Goal: Information Seeking & Learning: Compare options

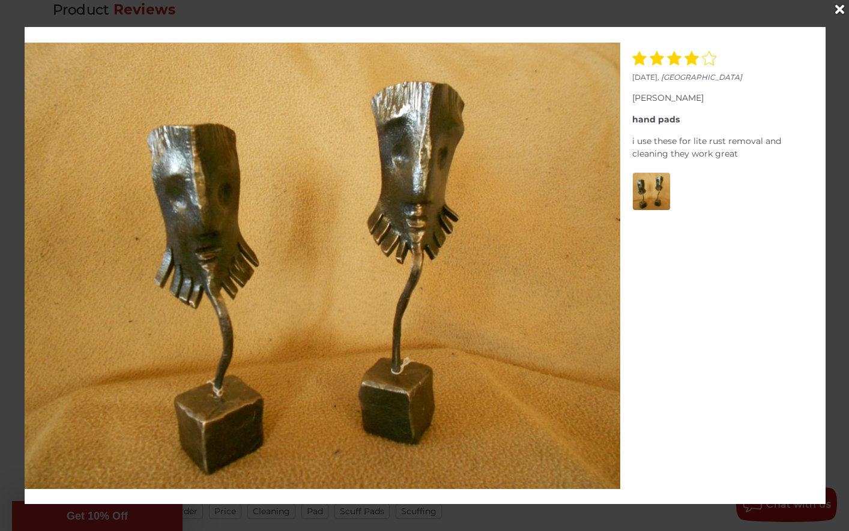
click at [837, 12] on icon "Close" at bounding box center [839, 9] width 9 height 13
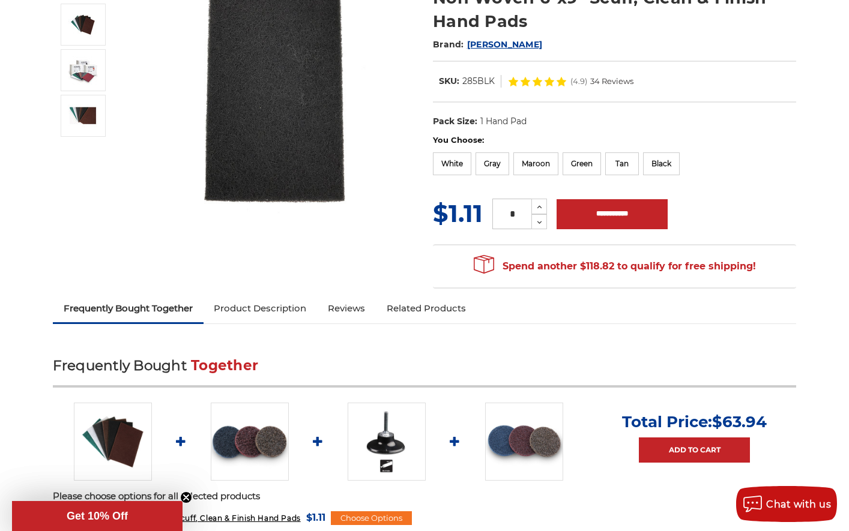
scroll to position [347, 0]
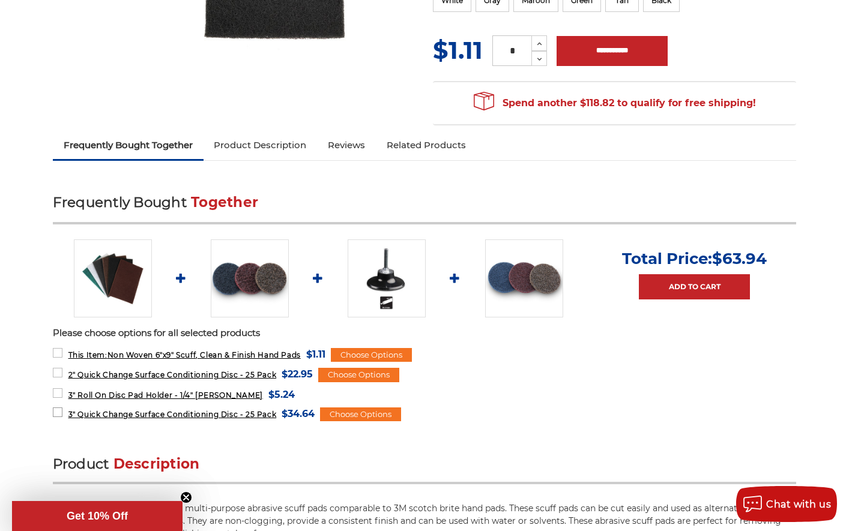
click at [148, 412] on span "3" Quick Change Surface Conditioning Disc - 25 Pack" at bounding box center [172, 414] width 208 height 9
click at [517, 295] on img at bounding box center [524, 278] width 78 height 78
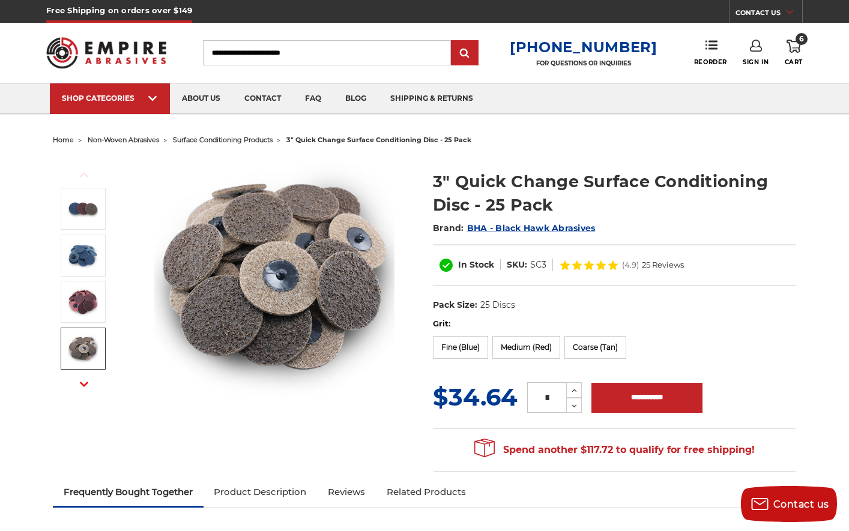
click at [77, 349] on img at bounding box center [83, 349] width 30 height 30
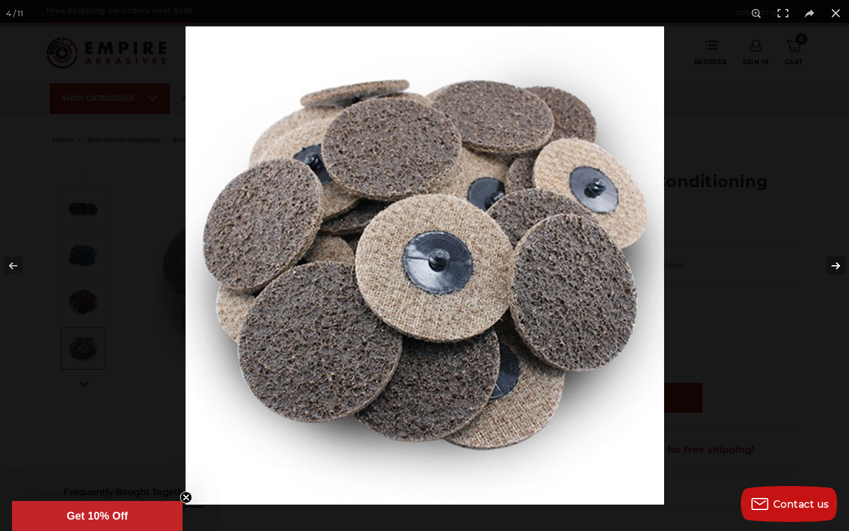
click at [838, 265] on button at bounding box center [828, 266] width 42 height 60
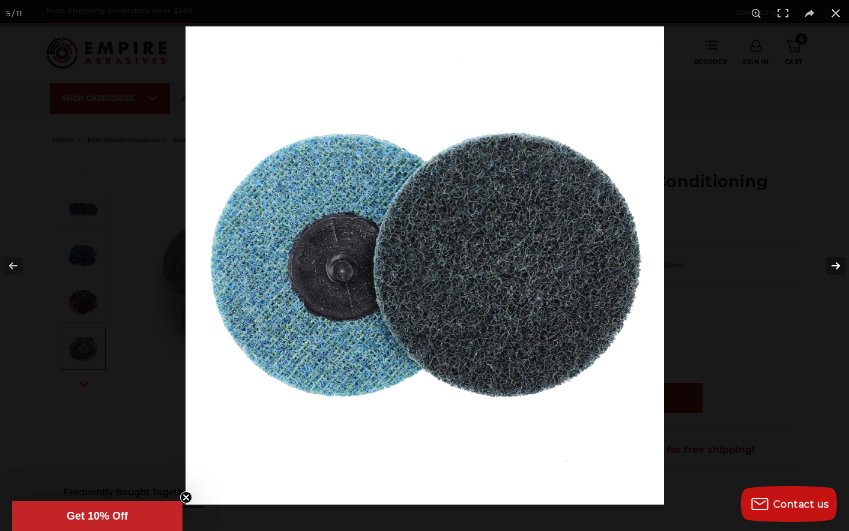
click at [838, 265] on button at bounding box center [828, 266] width 42 height 60
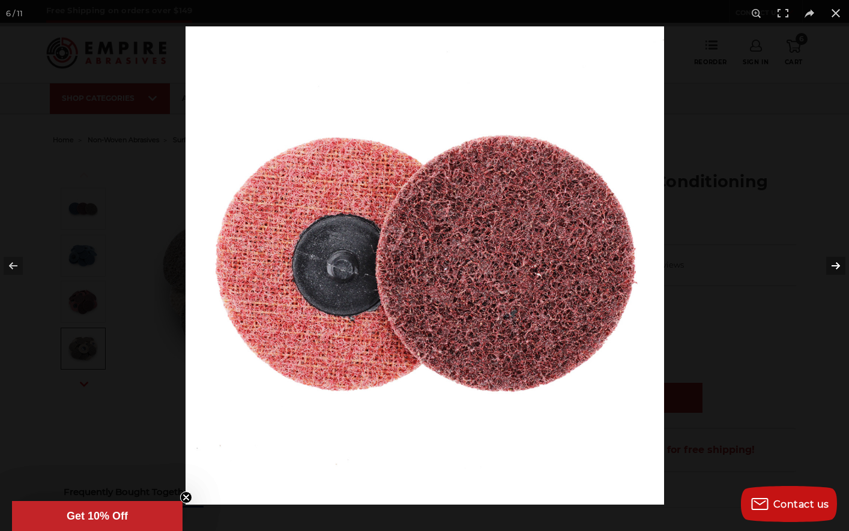
click at [838, 265] on button at bounding box center [828, 266] width 42 height 60
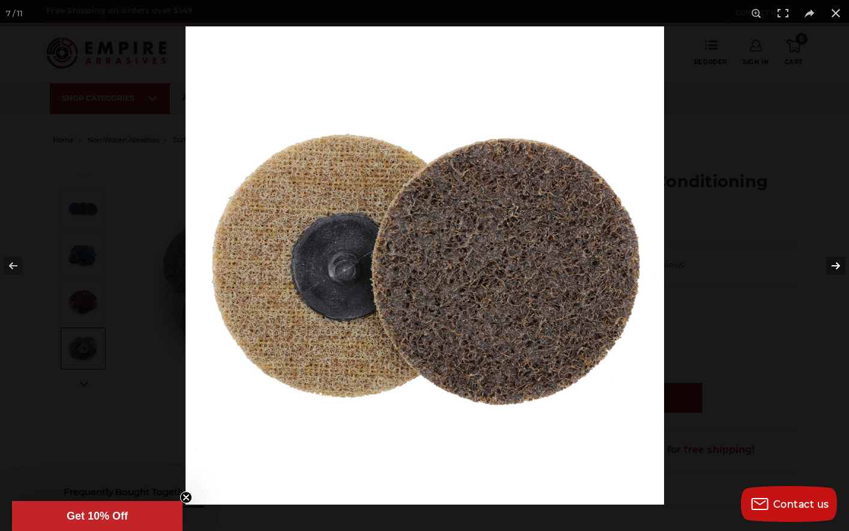
click at [838, 265] on button at bounding box center [828, 266] width 42 height 60
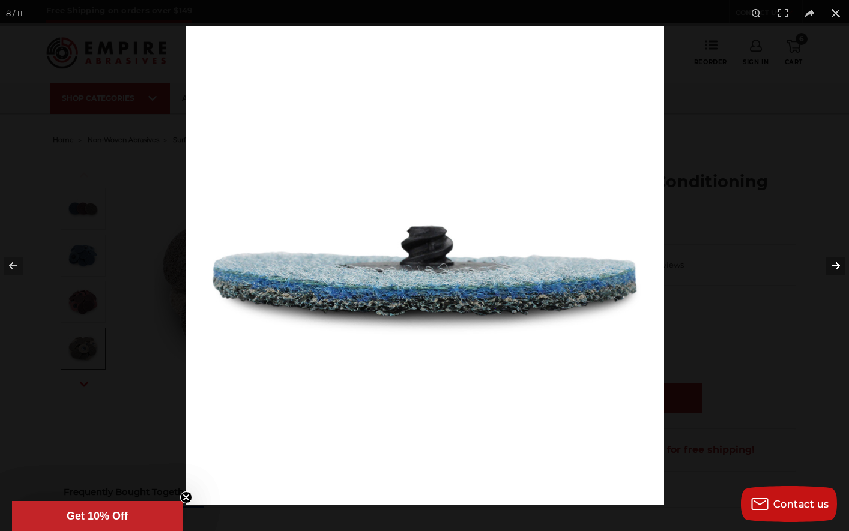
click at [838, 265] on button at bounding box center [828, 266] width 42 height 60
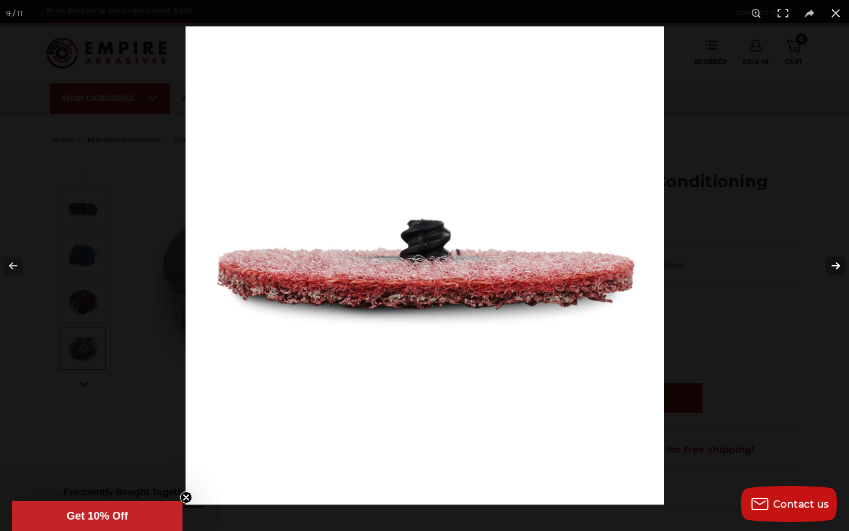
click at [838, 265] on button at bounding box center [828, 266] width 42 height 60
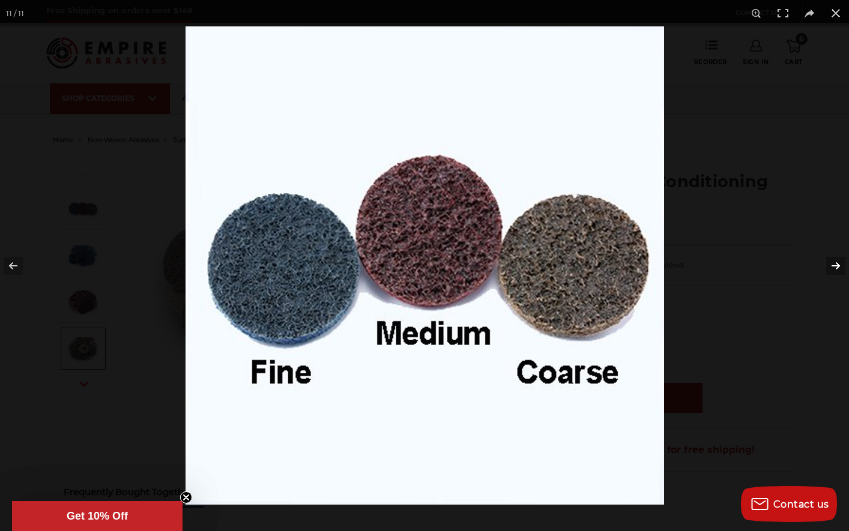
click at [838, 265] on button at bounding box center [828, 266] width 42 height 60
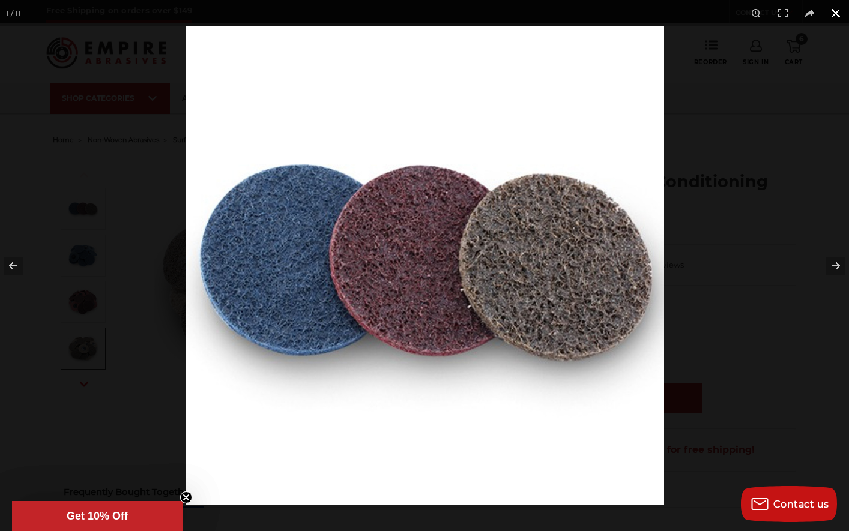
click at [833, 14] on button at bounding box center [835, 13] width 26 height 26
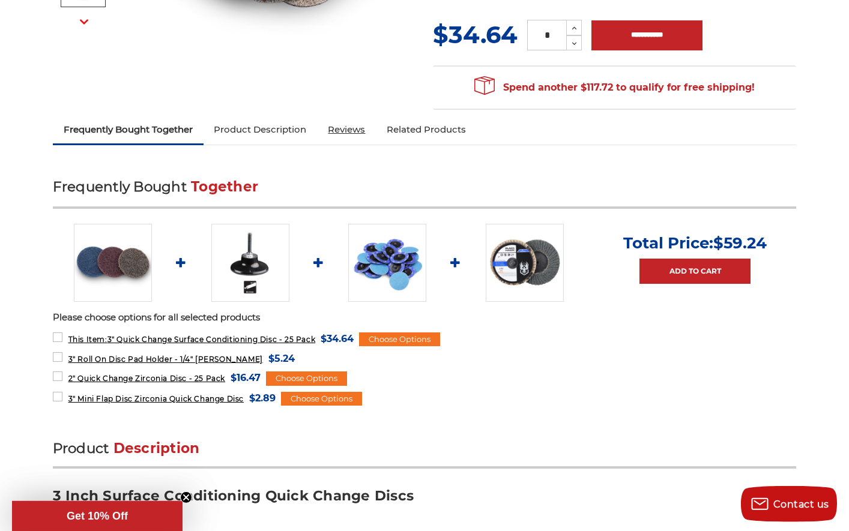
scroll to position [388, 0]
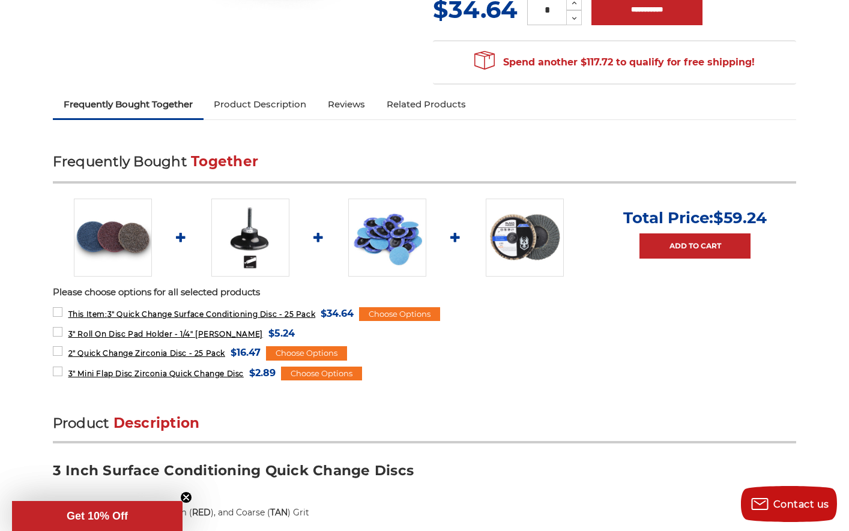
click at [404, 241] on img at bounding box center [387, 238] width 78 height 78
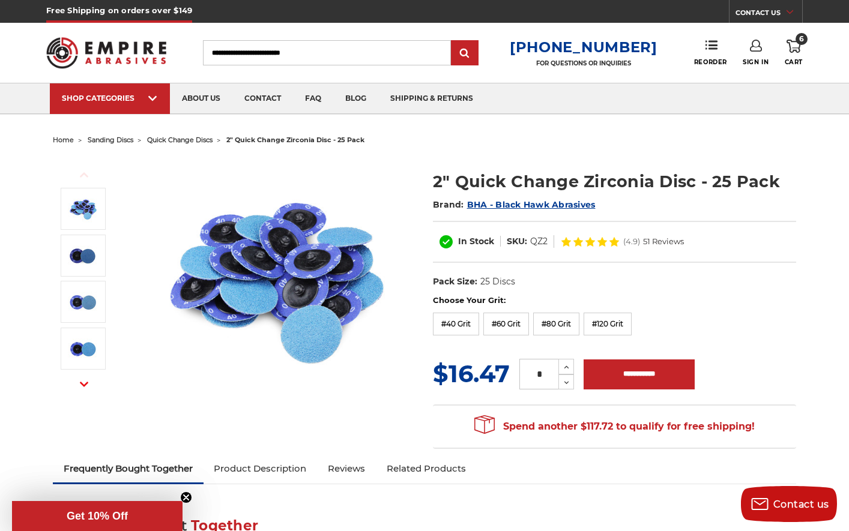
click at [299, 333] on img at bounding box center [274, 277] width 240 height 240
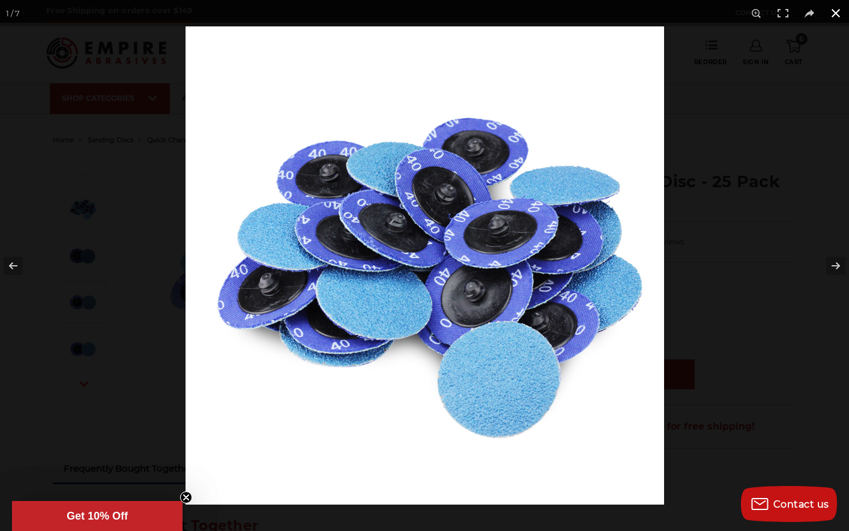
click at [832, 12] on button at bounding box center [835, 13] width 26 height 26
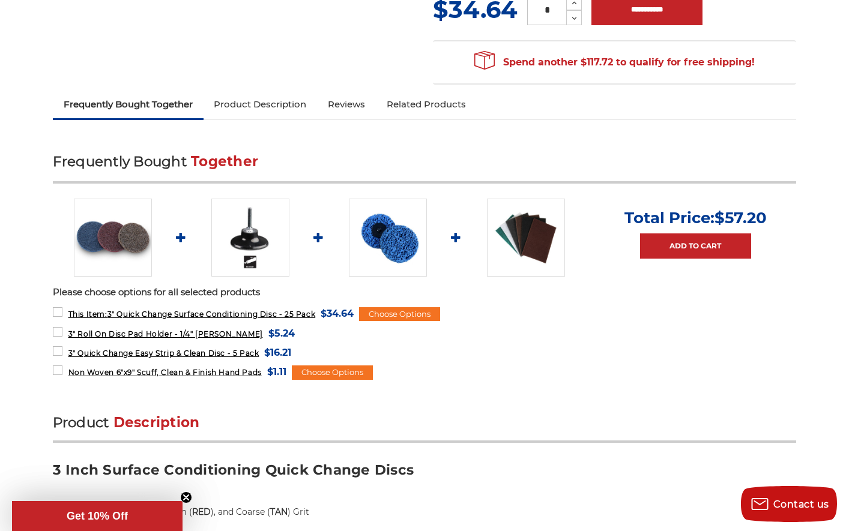
click at [243, 231] on img at bounding box center [250, 238] width 78 height 78
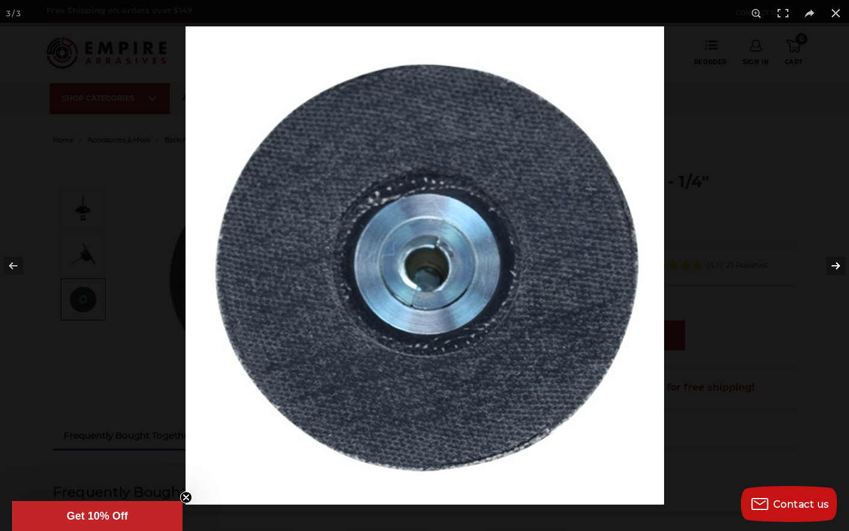
click at [832, 265] on button at bounding box center [828, 266] width 42 height 60
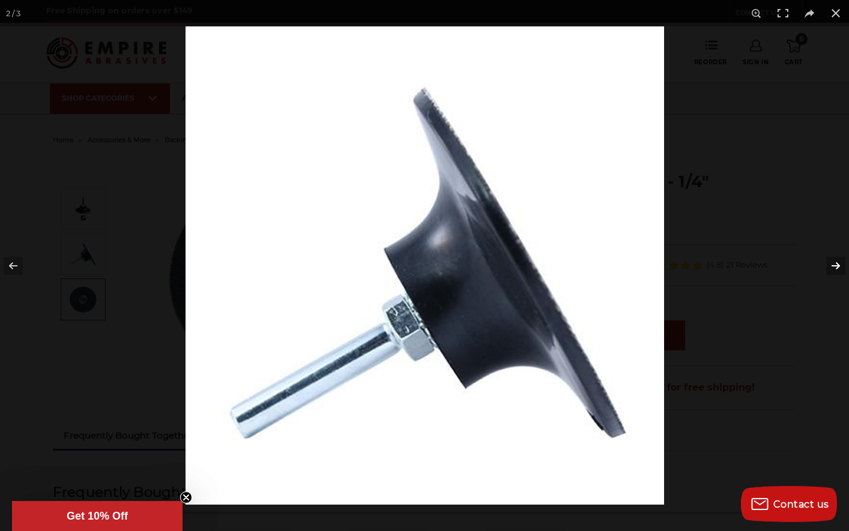
click at [832, 265] on button at bounding box center [828, 266] width 42 height 60
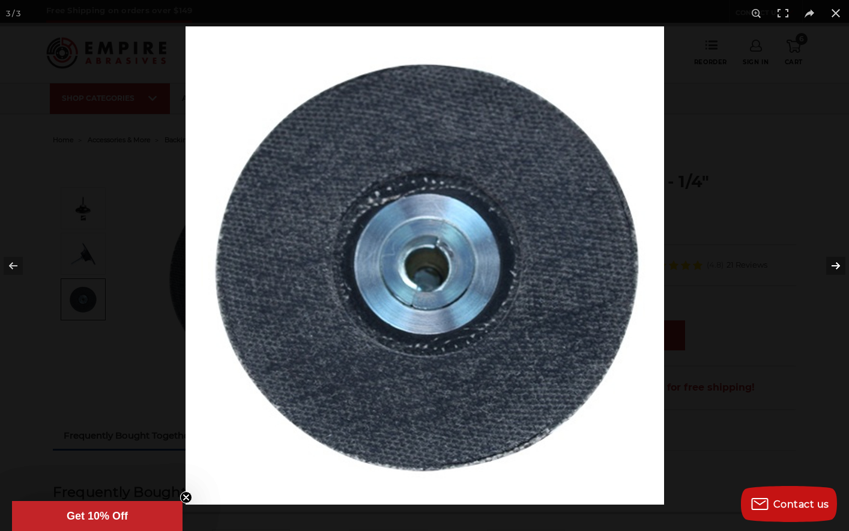
click at [832, 265] on button at bounding box center [828, 266] width 42 height 60
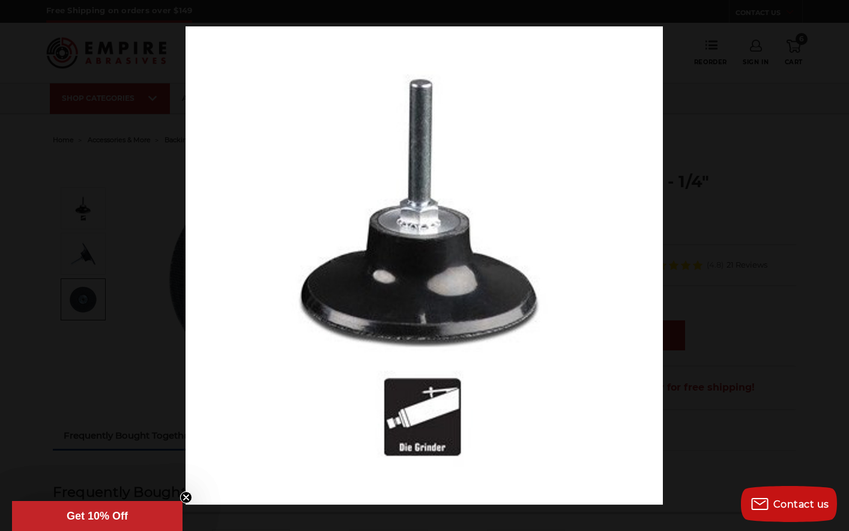
click at [832, 265] on button at bounding box center [828, 266] width 42 height 60
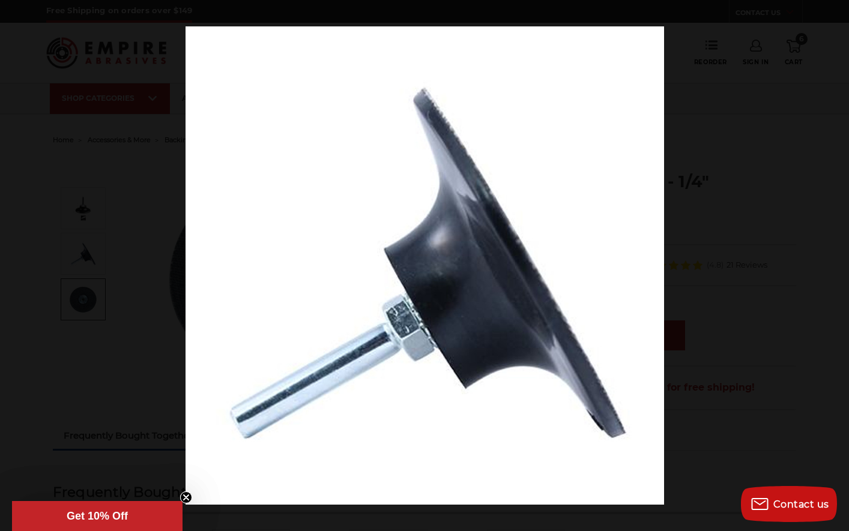
click at [832, 265] on button at bounding box center [828, 266] width 42 height 60
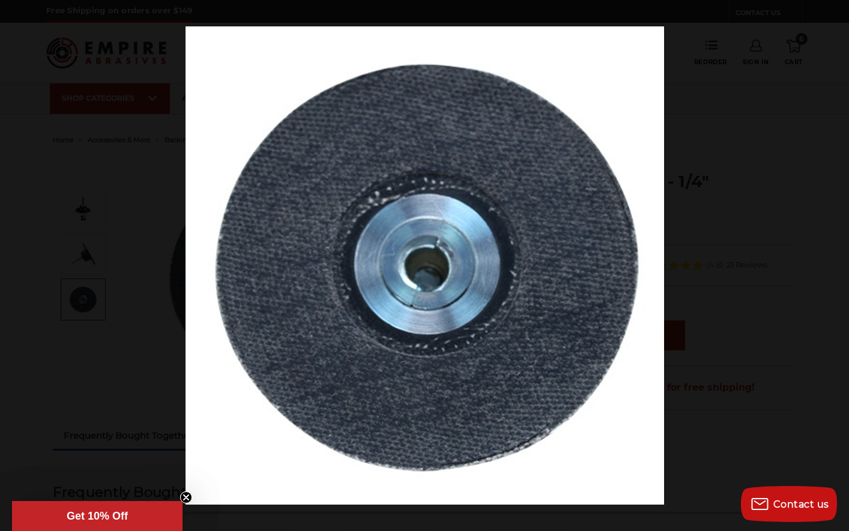
click at [832, 265] on button at bounding box center [828, 266] width 42 height 60
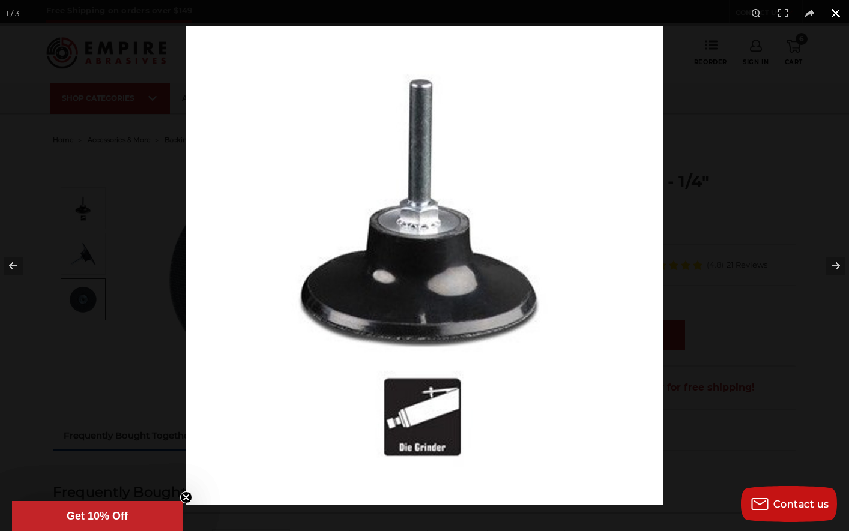
click at [835, 19] on button at bounding box center [835, 13] width 26 height 26
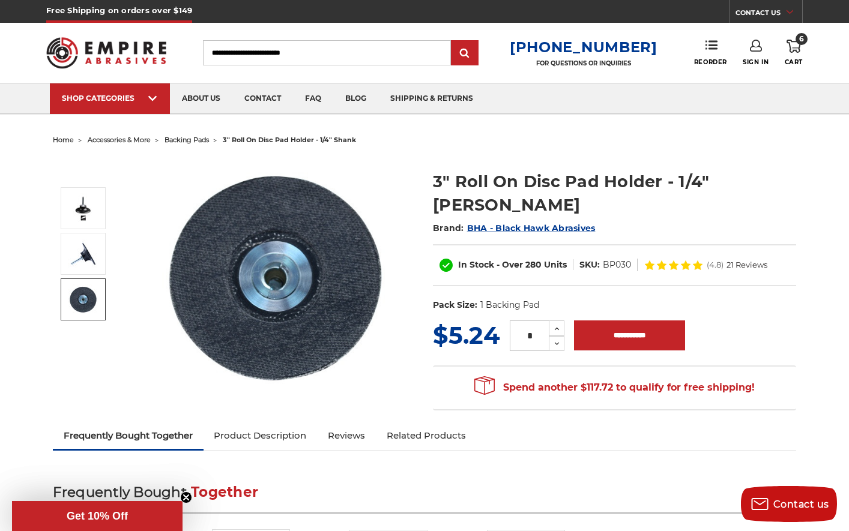
click at [519, 223] on span "BHA - Black Hawk Abrasives" at bounding box center [531, 228] width 128 height 11
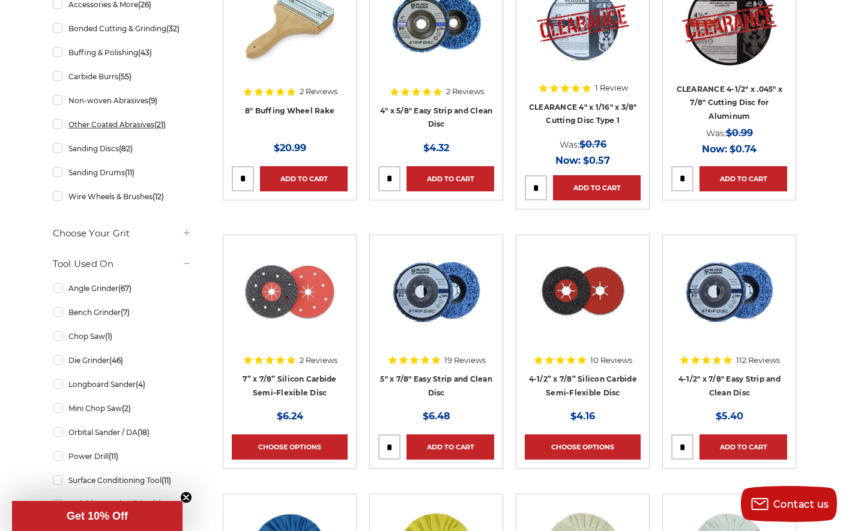
scroll to position [347, 0]
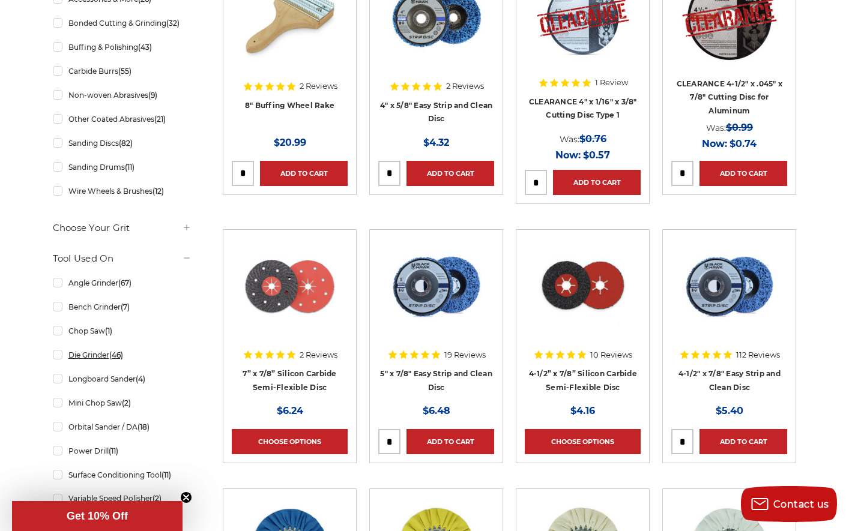
click at [56, 358] on link "Die Grinder (46)" at bounding box center [122, 354] width 139 height 21
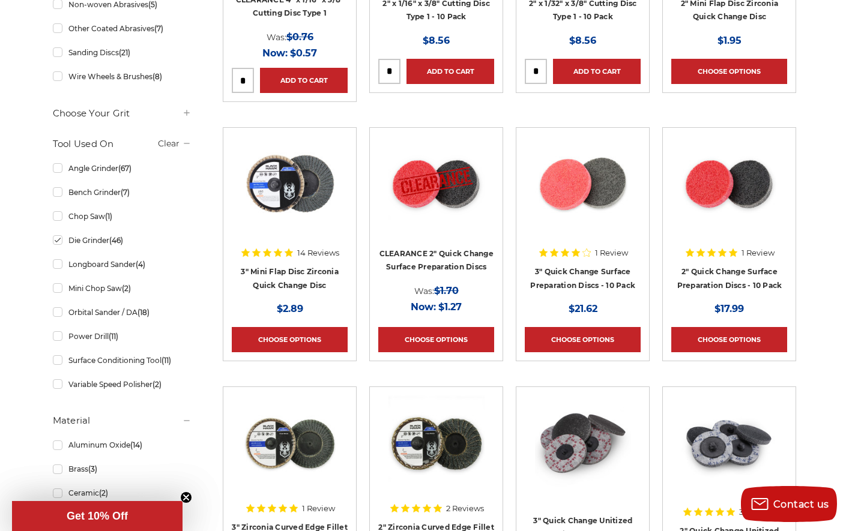
scroll to position [592, 0]
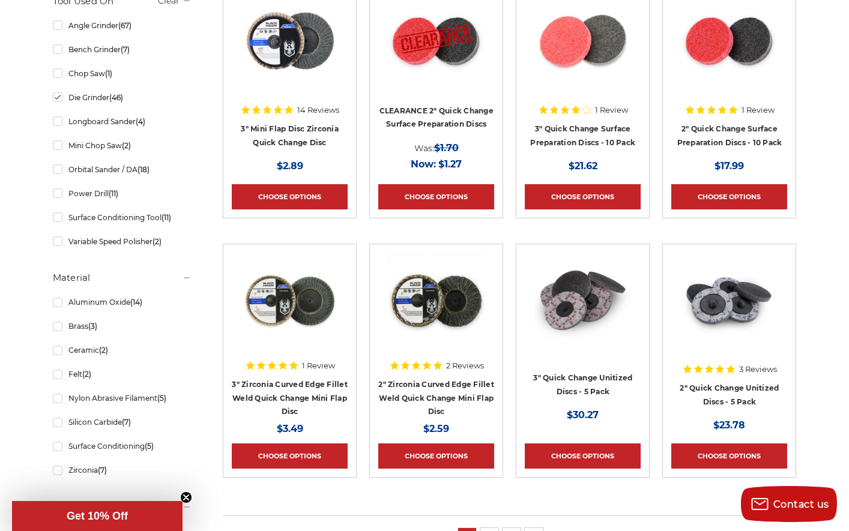
click at [310, 292] on img at bounding box center [290, 301] width 96 height 96
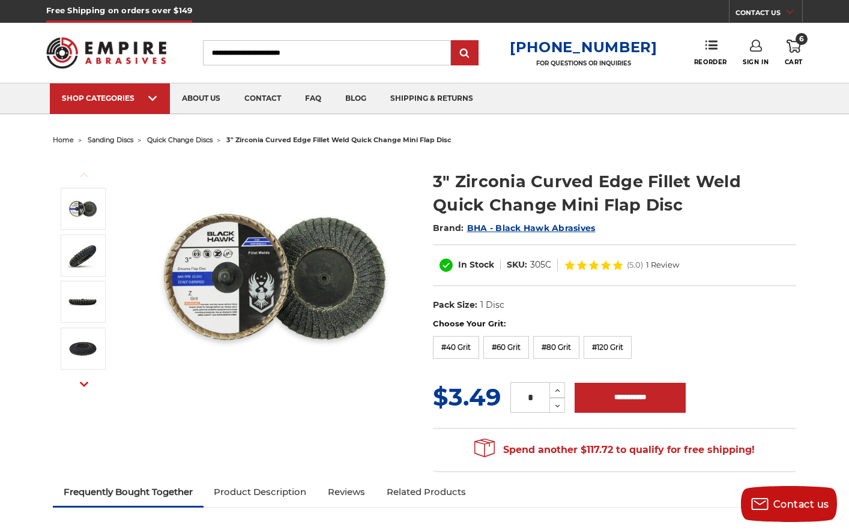
click at [277, 254] on img at bounding box center [274, 277] width 240 height 240
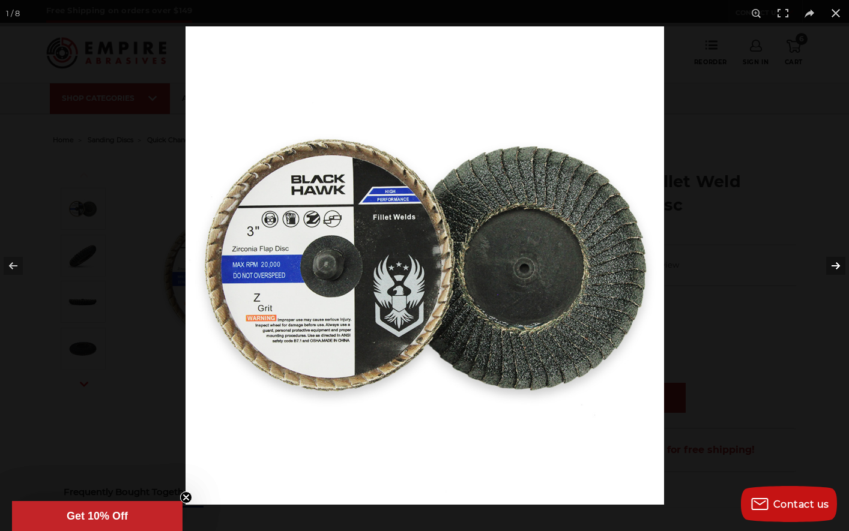
click at [835, 258] on button at bounding box center [828, 266] width 42 height 60
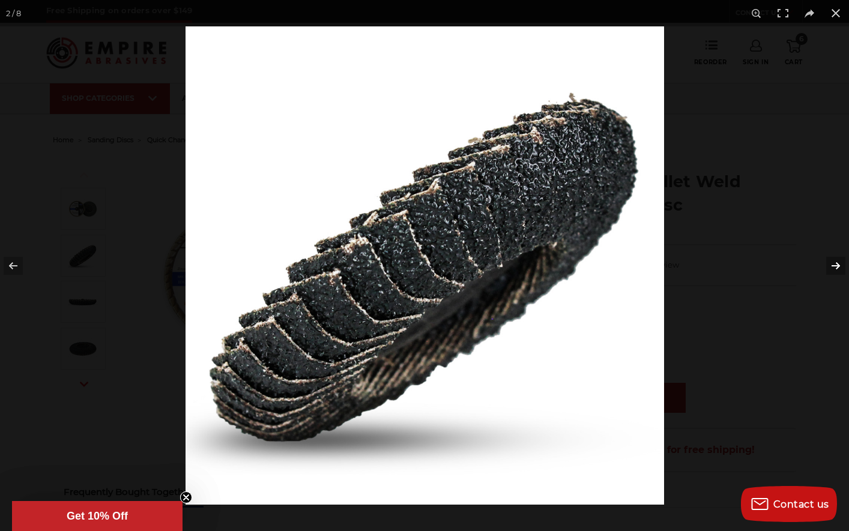
click at [835, 258] on button at bounding box center [828, 266] width 42 height 60
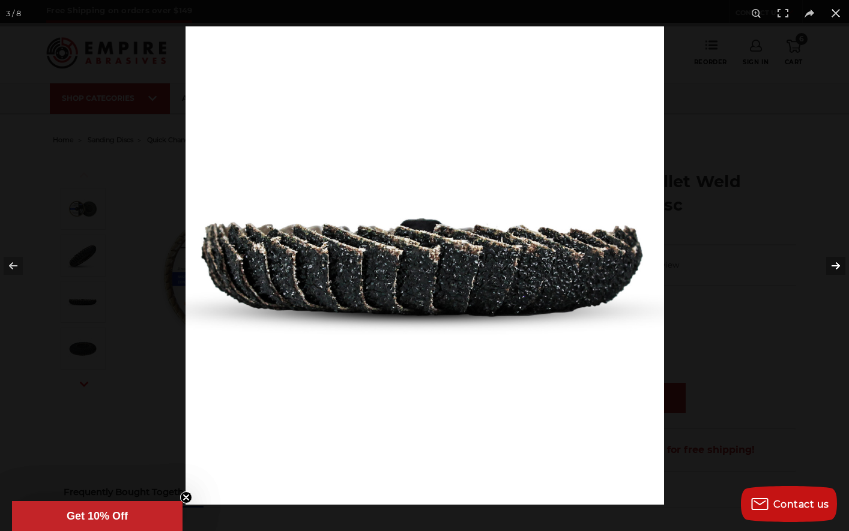
click at [835, 258] on button at bounding box center [828, 266] width 42 height 60
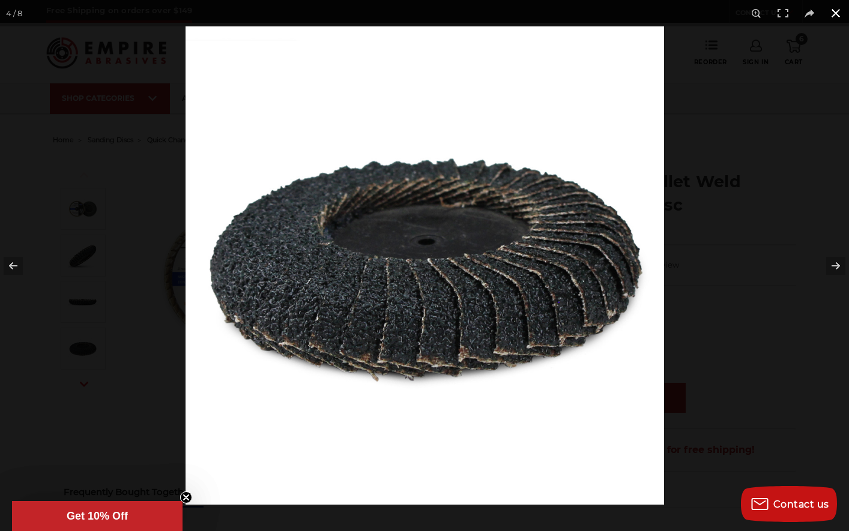
click at [833, 13] on button at bounding box center [835, 13] width 26 height 26
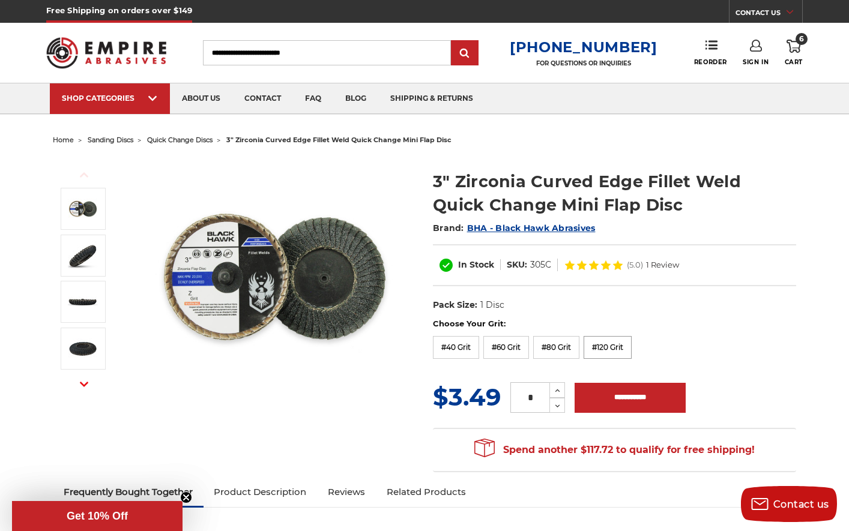
click at [607, 349] on label "#120 Grit" at bounding box center [607, 347] width 48 height 23
click at [566, 349] on label "#80 Grit" at bounding box center [556, 347] width 46 height 23
click at [604, 344] on label "#120 Grit" at bounding box center [607, 347] width 48 height 23
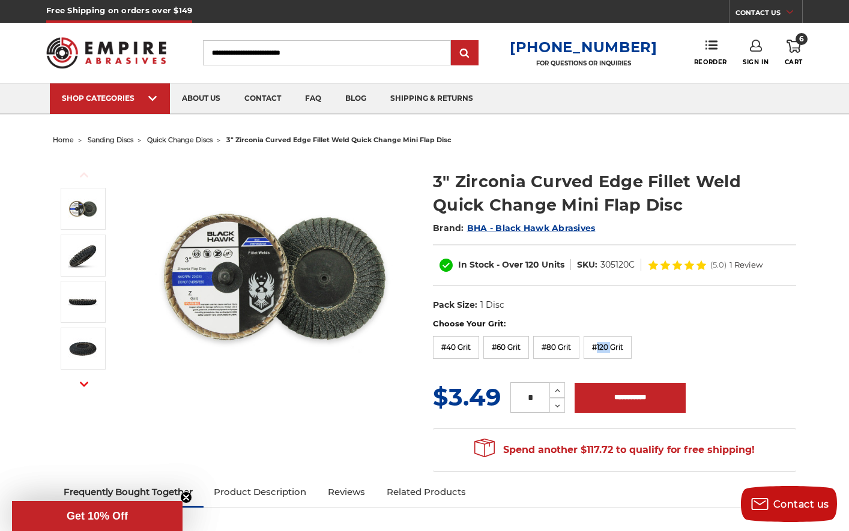
click at [182, 139] on span "quick change discs" at bounding box center [179, 140] width 65 height 8
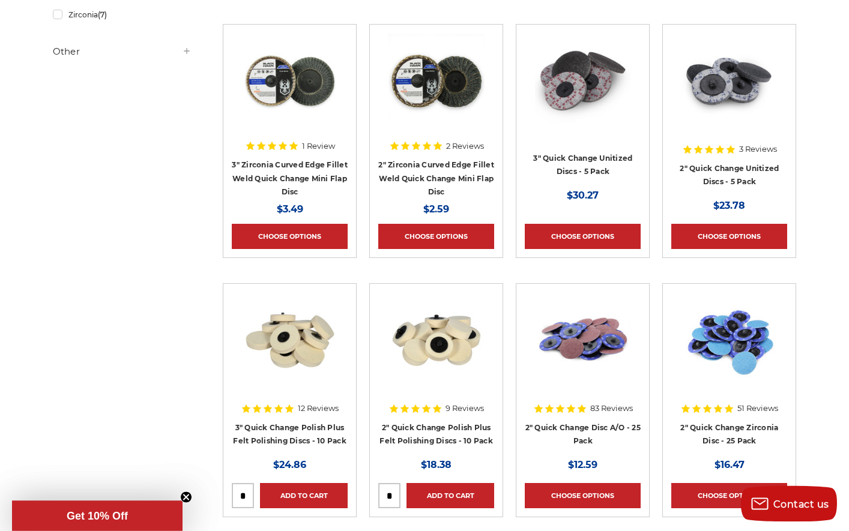
scroll to position [510, 0]
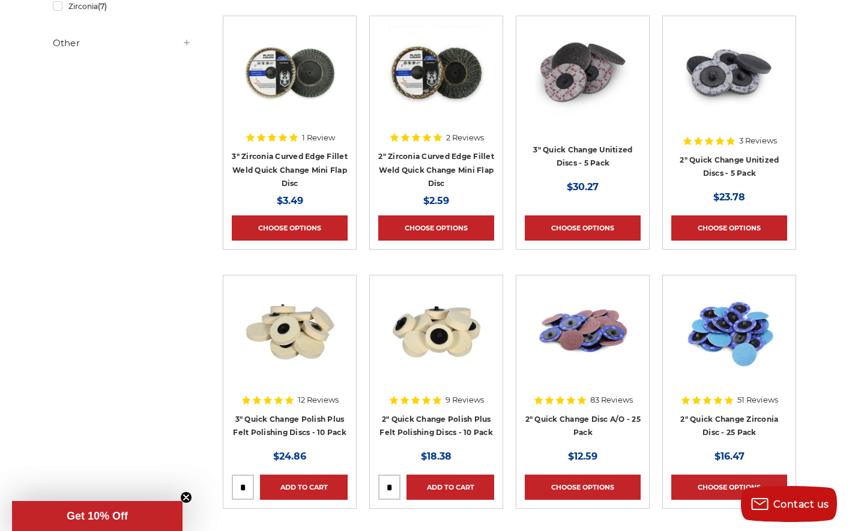
click at [440, 331] on img at bounding box center [436, 332] width 96 height 96
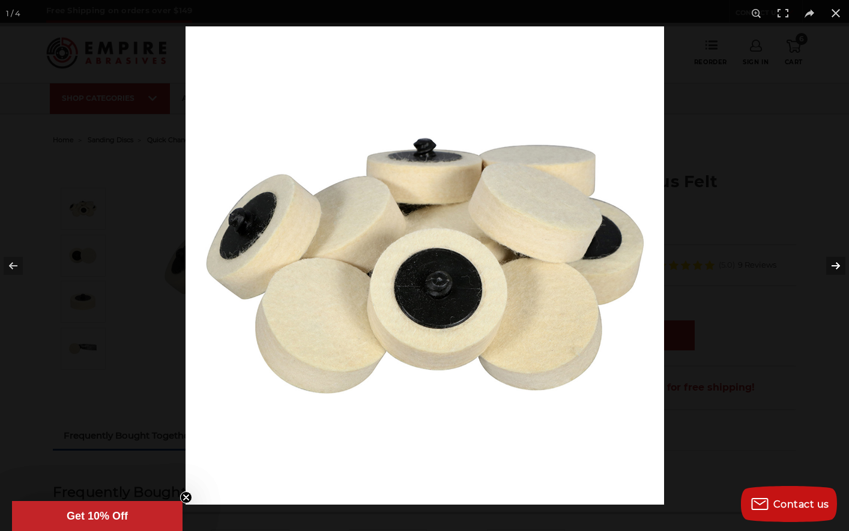
click at [834, 266] on button at bounding box center [828, 266] width 42 height 60
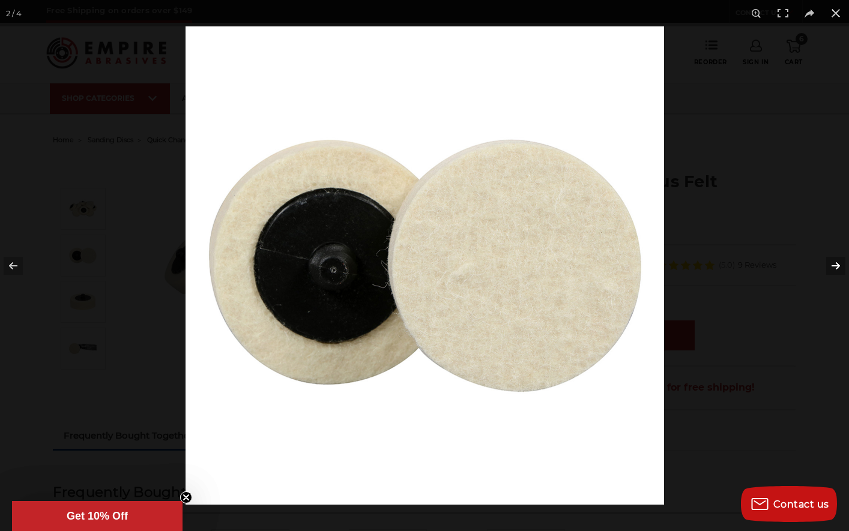
click at [834, 266] on button at bounding box center [828, 266] width 42 height 60
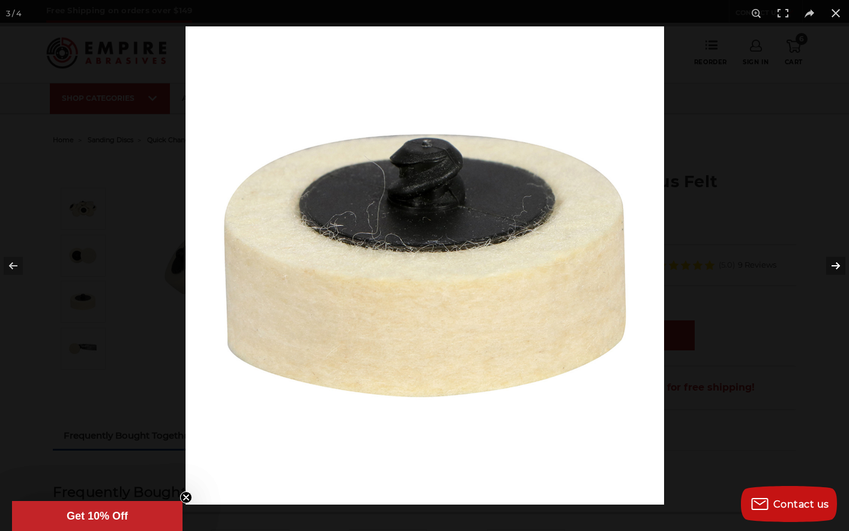
click at [834, 266] on button at bounding box center [828, 266] width 42 height 60
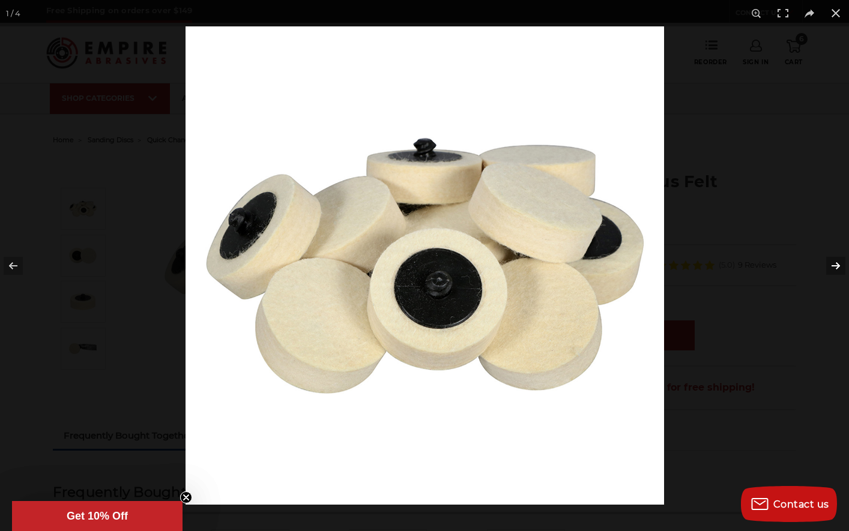
click at [834, 266] on button at bounding box center [828, 266] width 42 height 60
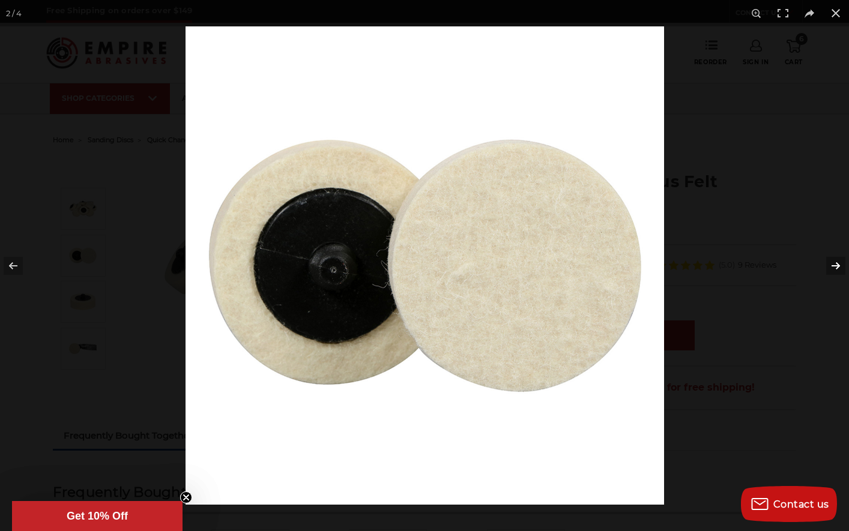
click at [834, 266] on button at bounding box center [828, 266] width 42 height 60
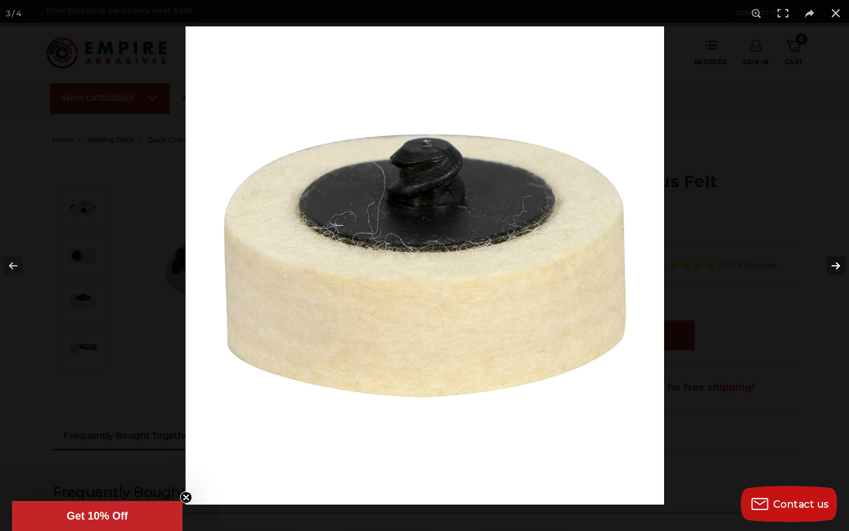
click at [834, 266] on button at bounding box center [828, 266] width 42 height 60
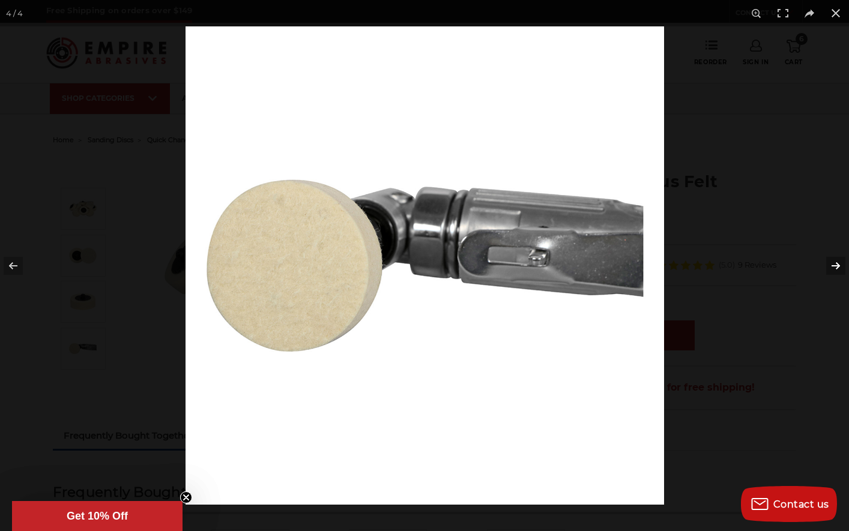
click at [834, 266] on button at bounding box center [828, 266] width 42 height 60
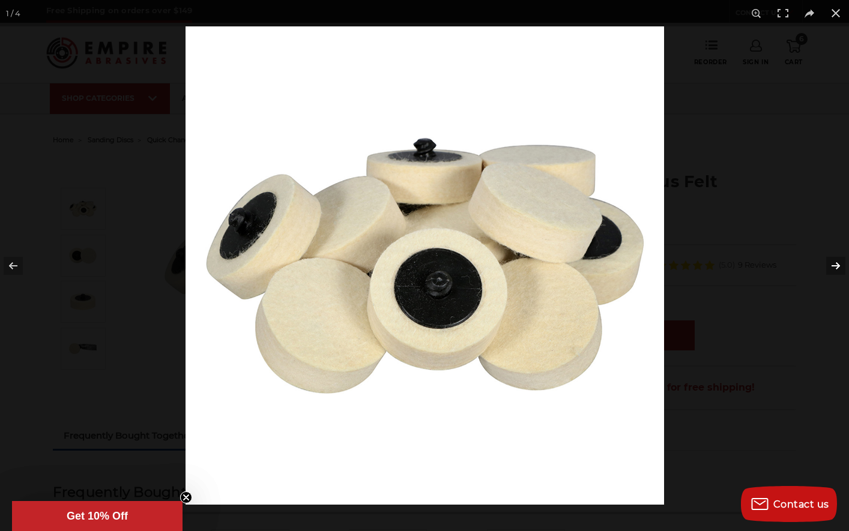
click at [834, 266] on button at bounding box center [828, 266] width 42 height 60
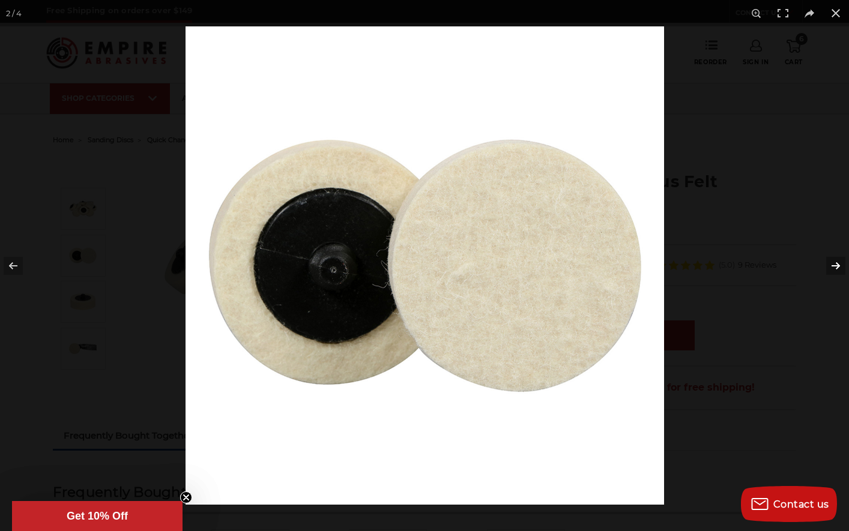
click at [834, 266] on button at bounding box center [828, 266] width 42 height 60
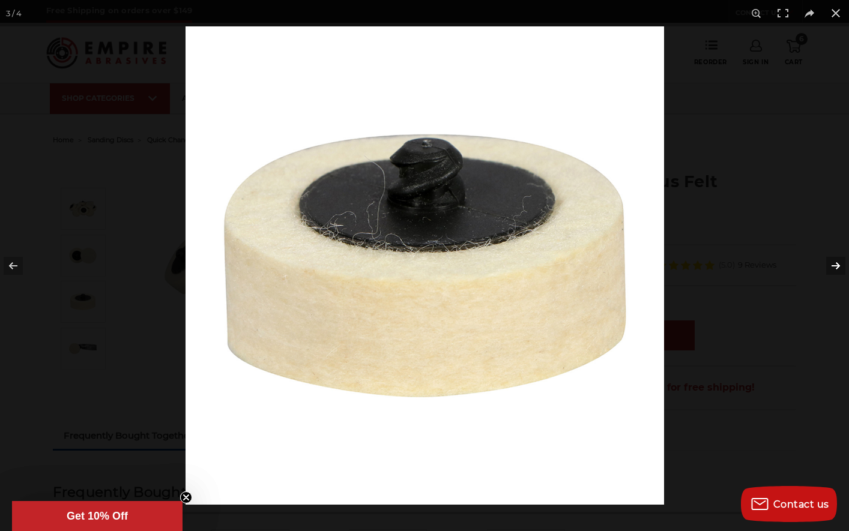
click at [834, 266] on button at bounding box center [828, 266] width 42 height 60
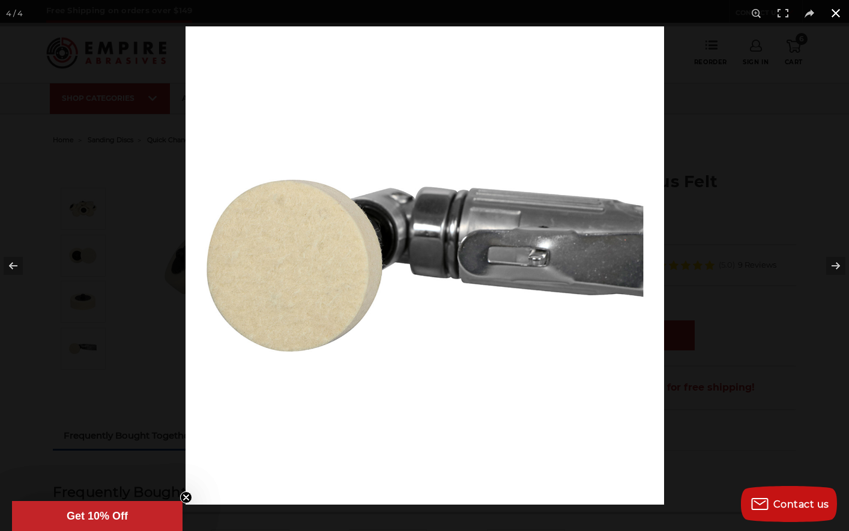
click at [833, 8] on button at bounding box center [835, 13] width 26 height 26
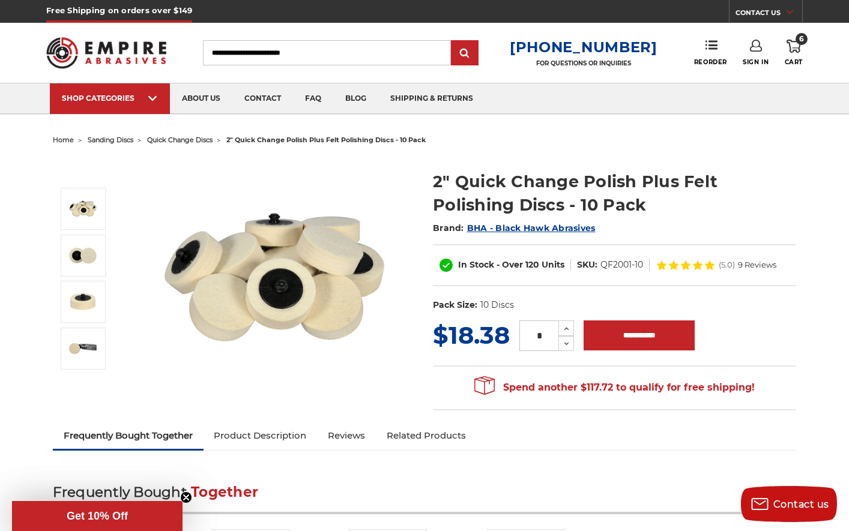
click at [174, 142] on span "quick change discs" at bounding box center [179, 140] width 65 height 8
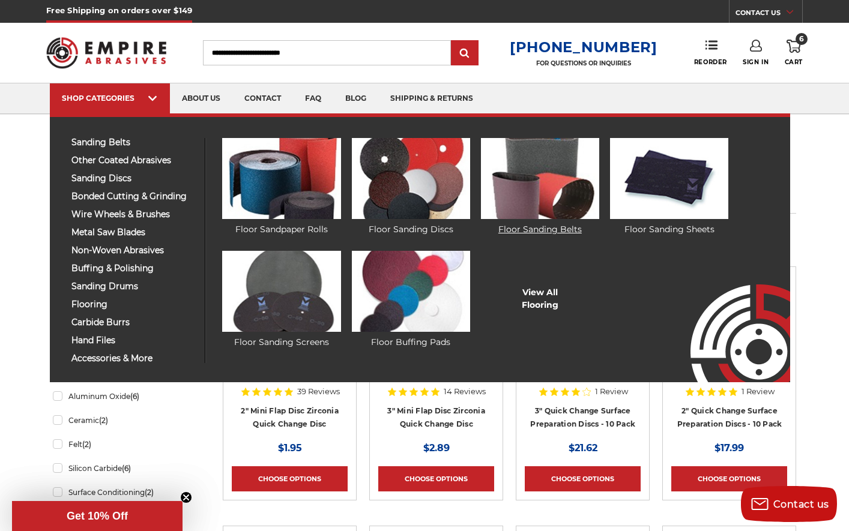
click at [525, 232] on link "Floor Sanding Belts" at bounding box center [540, 187] width 118 height 98
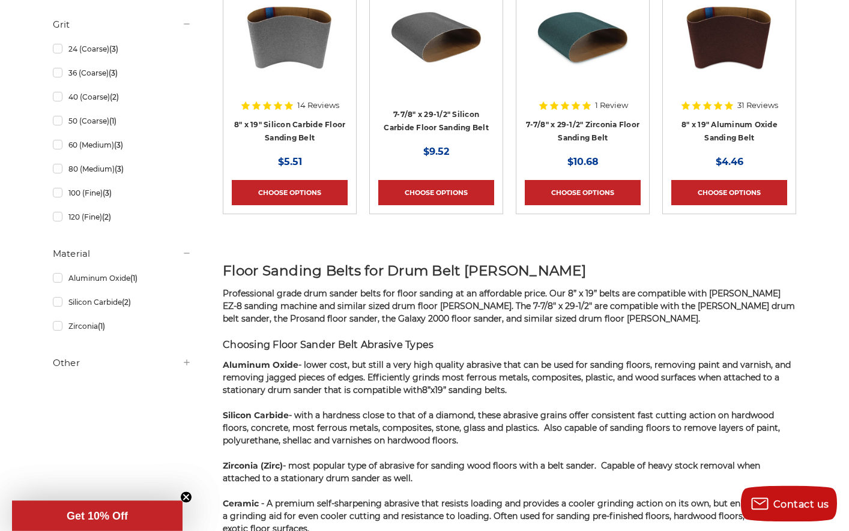
scroll to position [286, 0]
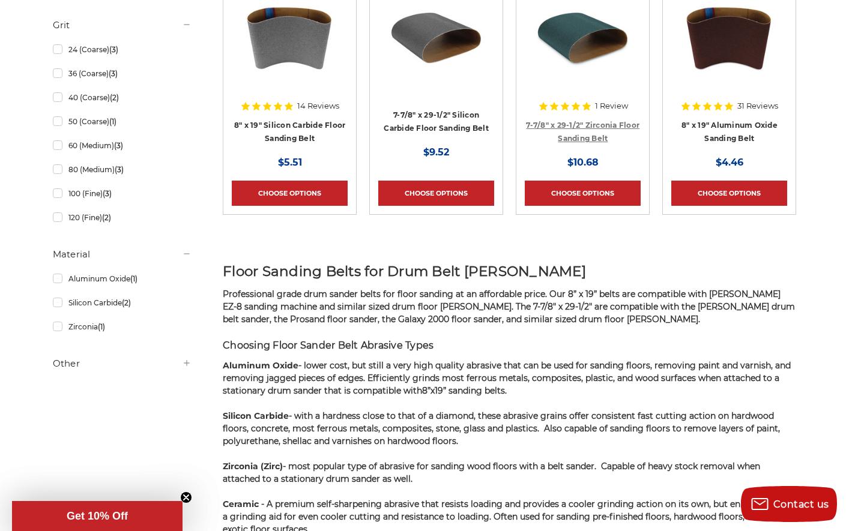
click at [610, 126] on link "7-7/8" x 29-1/2" Zirconia Floor Sanding Belt" at bounding box center [582, 132] width 113 height 23
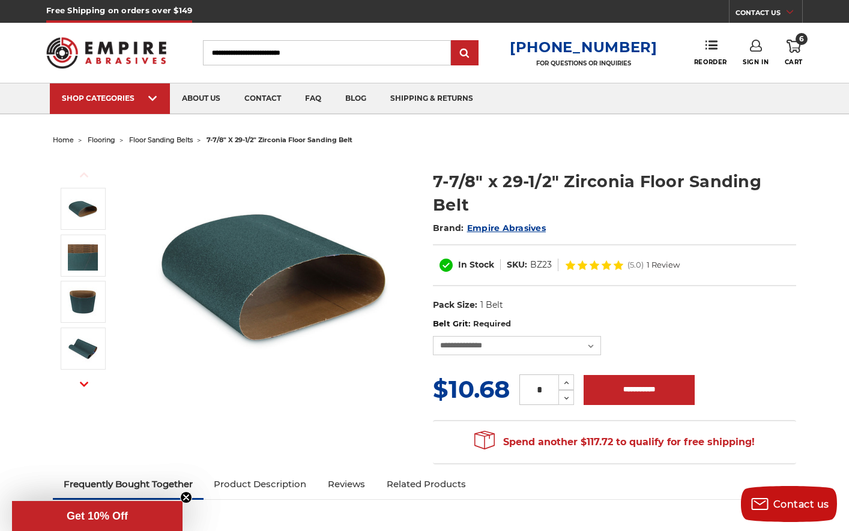
select select "***"
click option "**********" at bounding box center [0, 0] width 0 height 0
click at [394, 366] on img at bounding box center [274, 277] width 240 height 240
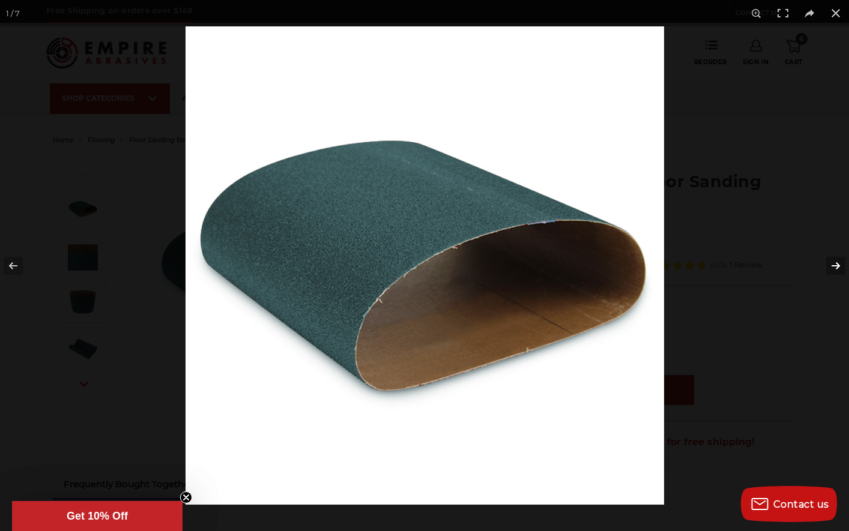
click at [830, 264] on button at bounding box center [828, 266] width 42 height 60
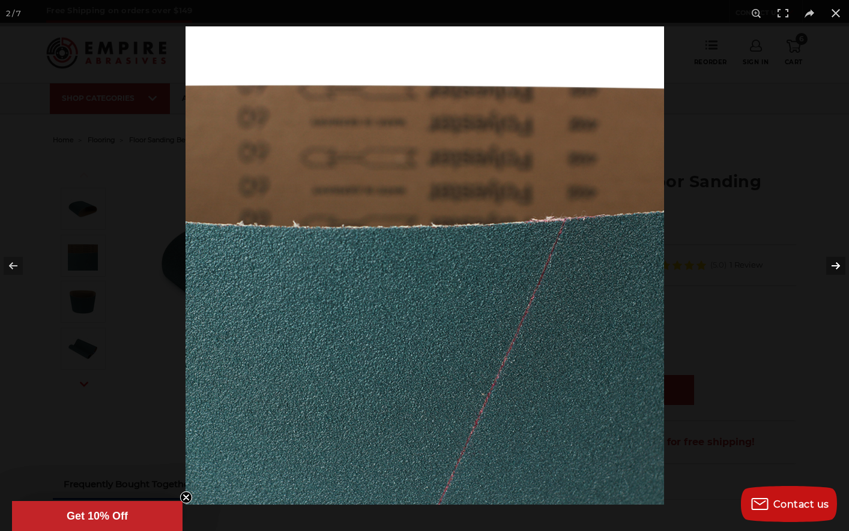
click at [830, 264] on button at bounding box center [828, 266] width 42 height 60
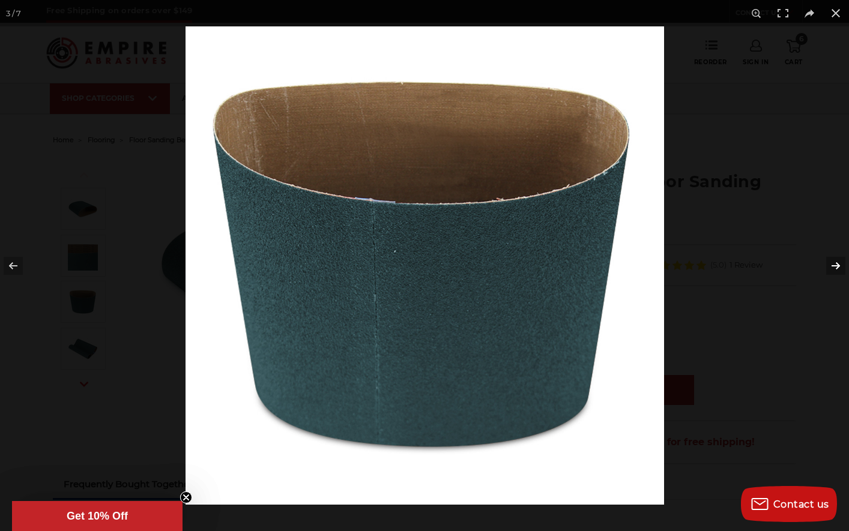
click at [830, 264] on button at bounding box center [828, 266] width 42 height 60
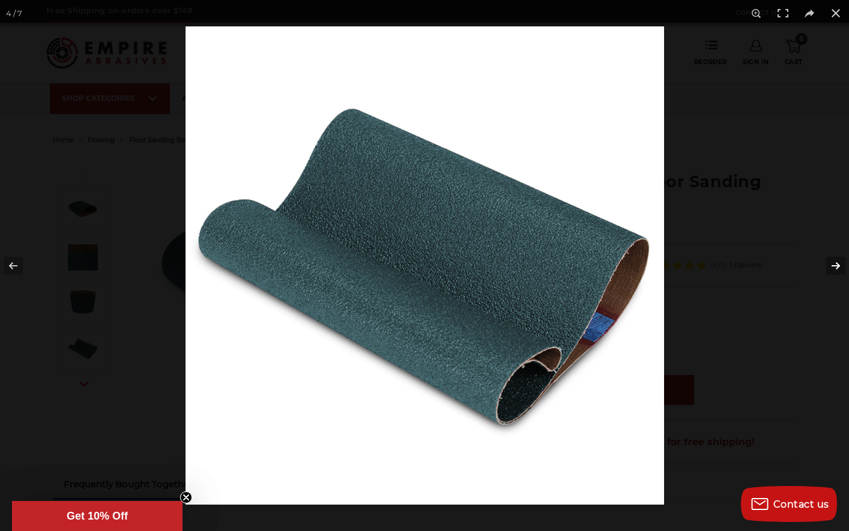
click at [830, 264] on button at bounding box center [828, 266] width 42 height 60
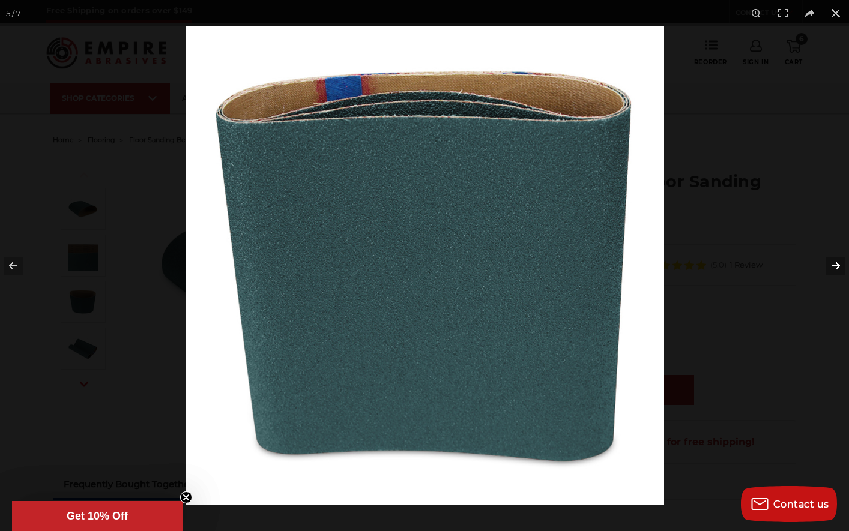
click at [830, 264] on button at bounding box center [828, 266] width 42 height 60
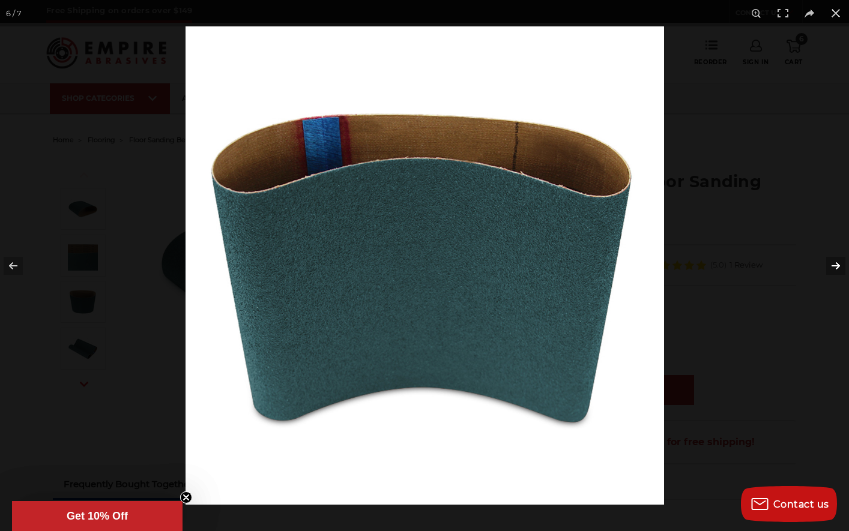
click at [829, 263] on button at bounding box center [828, 266] width 42 height 60
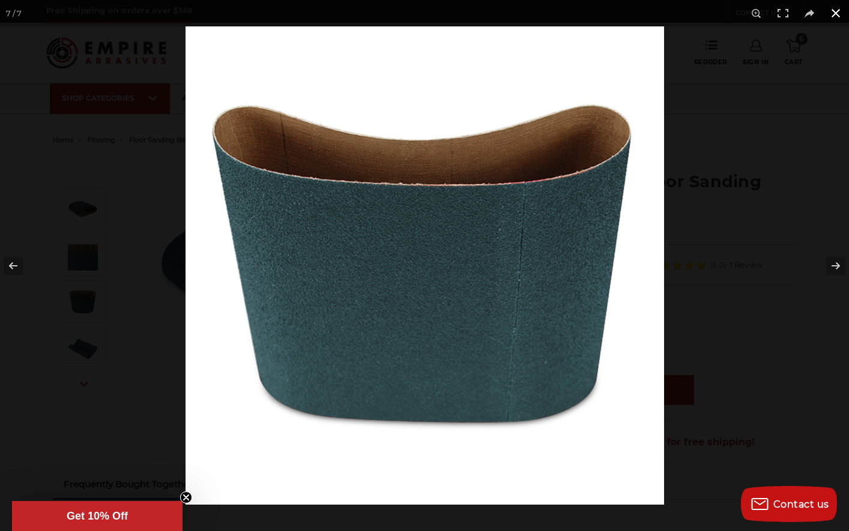
click at [835, 12] on button at bounding box center [835, 13] width 26 height 26
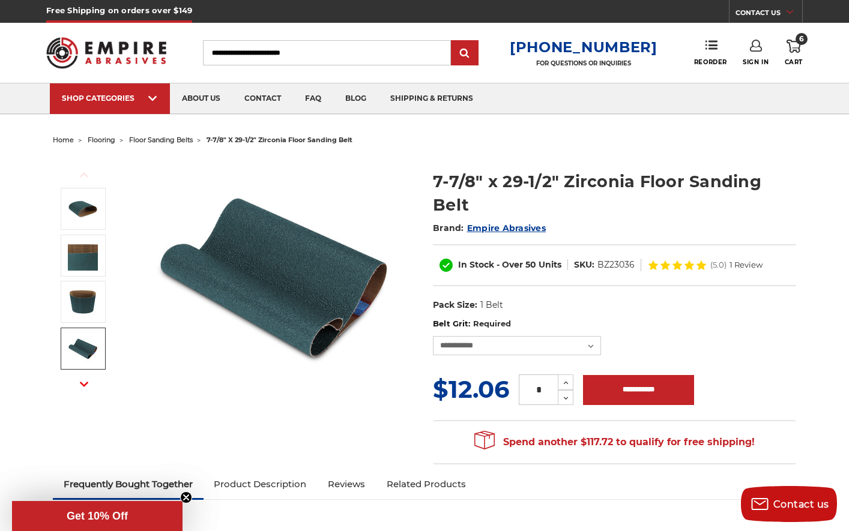
click at [78, 356] on img at bounding box center [83, 349] width 30 height 30
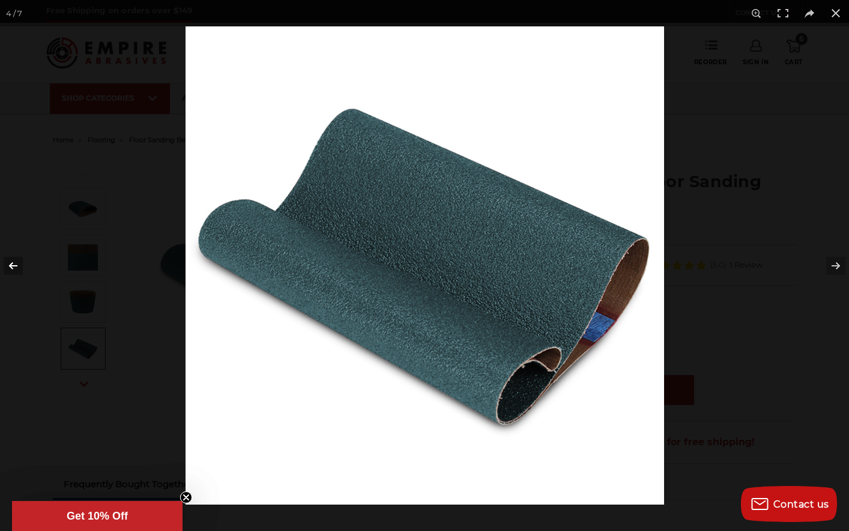
click at [13, 263] on button at bounding box center [21, 266] width 42 height 60
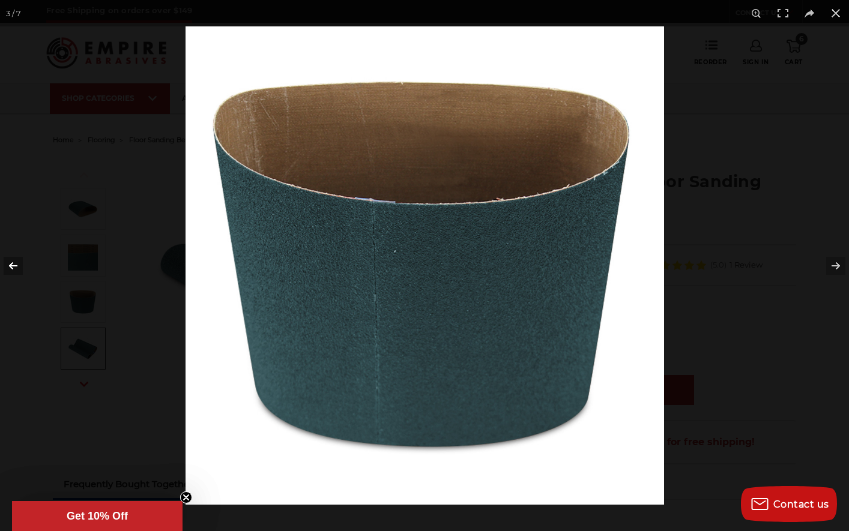
click at [13, 263] on button at bounding box center [21, 266] width 42 height 60
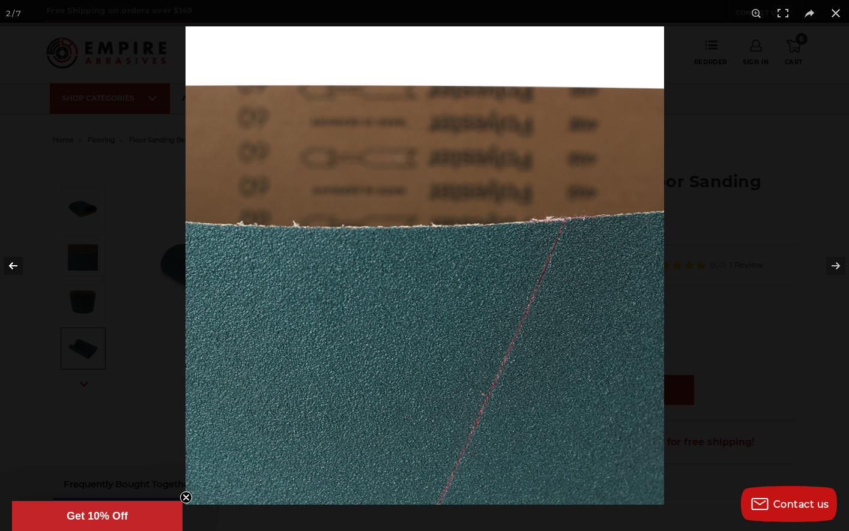
click at [13, 263] on button at bounding box center [21, 266] width 42 height 60
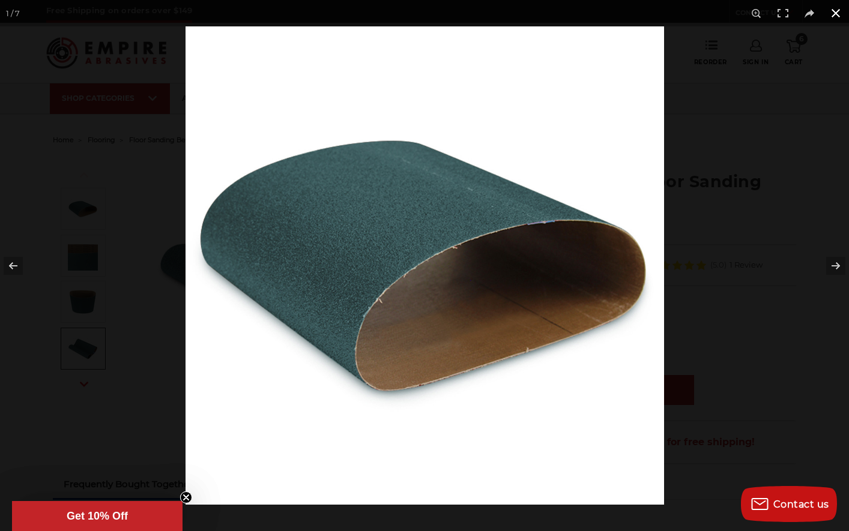
click at [833, 11] on button at bounding box center [835, 13] width 26 height 26
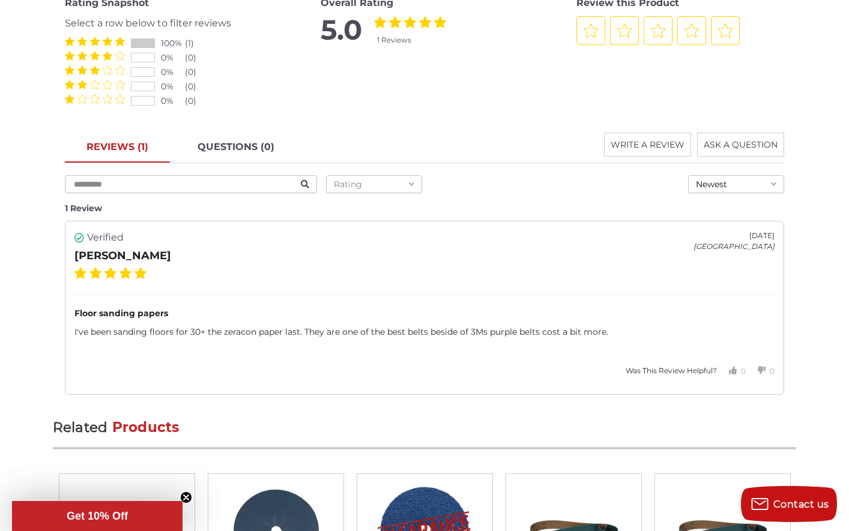
scroll to position [1571, 0]
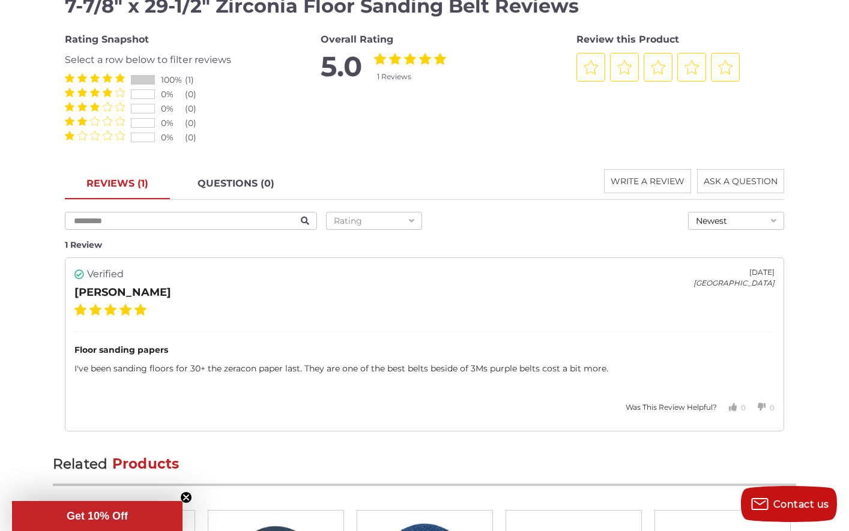
scroll to position [1208, 0]
